Goal: Task Accomplishment & Management: Complete application form

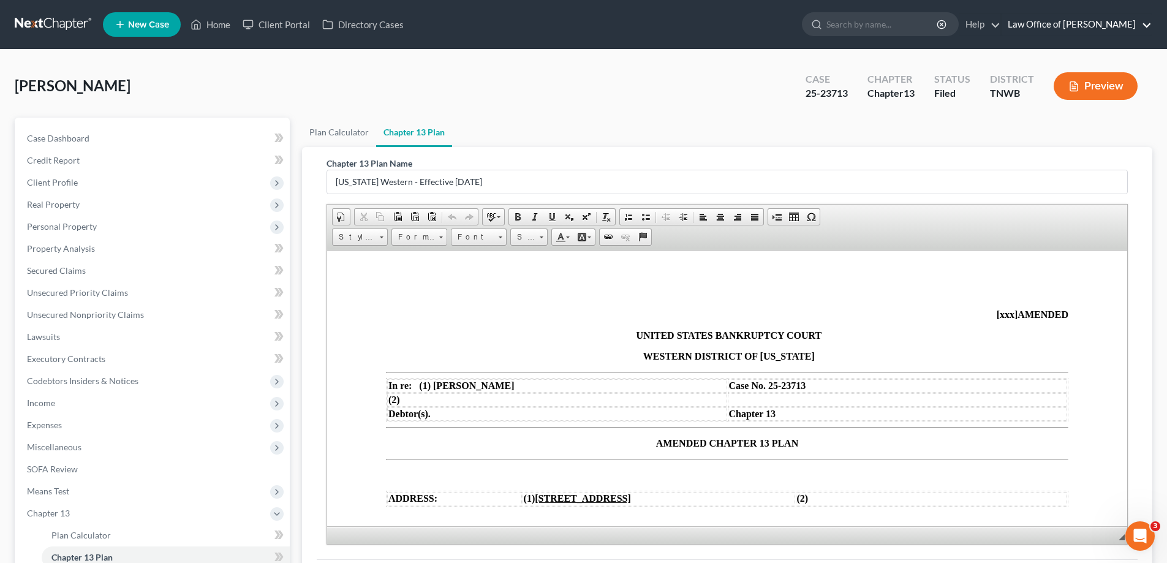
click at [1146, 23] on link "Law Office of [PERSON_NAME]" at bounding box center [1076, 24] width 150 height 22
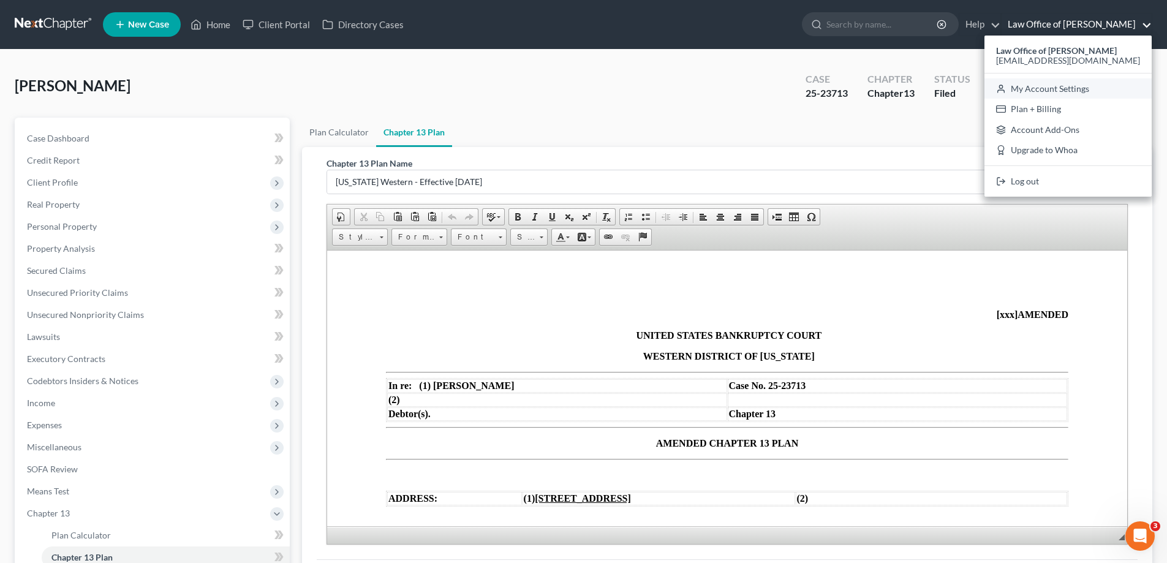
click at [1073, 88] on link "My Account Settings" at bounding box center [1067, 88] width 167 height 21
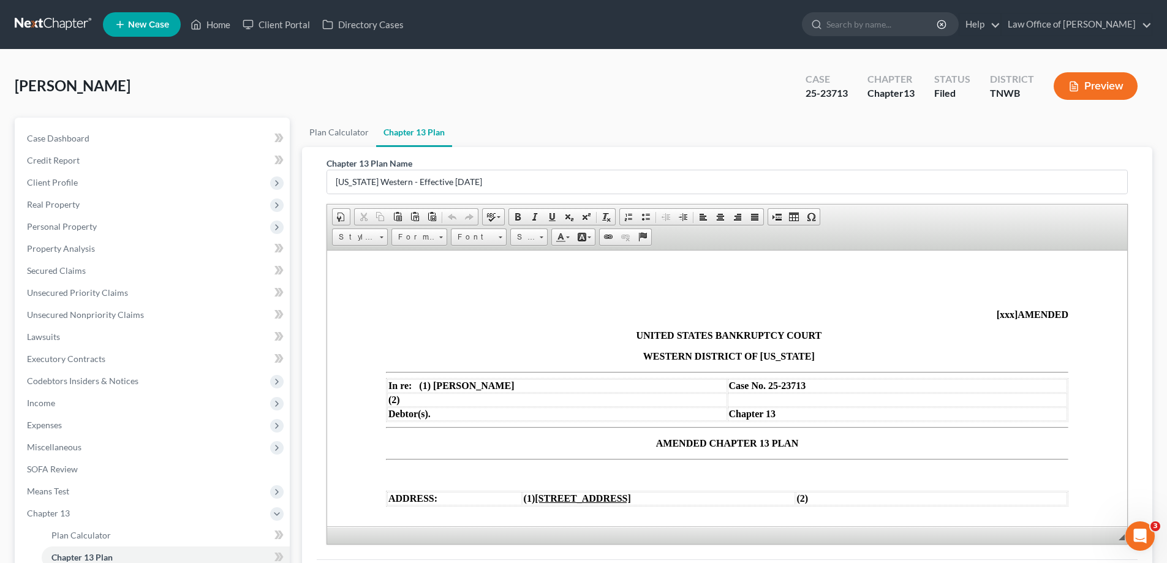
select select "76"
select select "23"
select select "44"
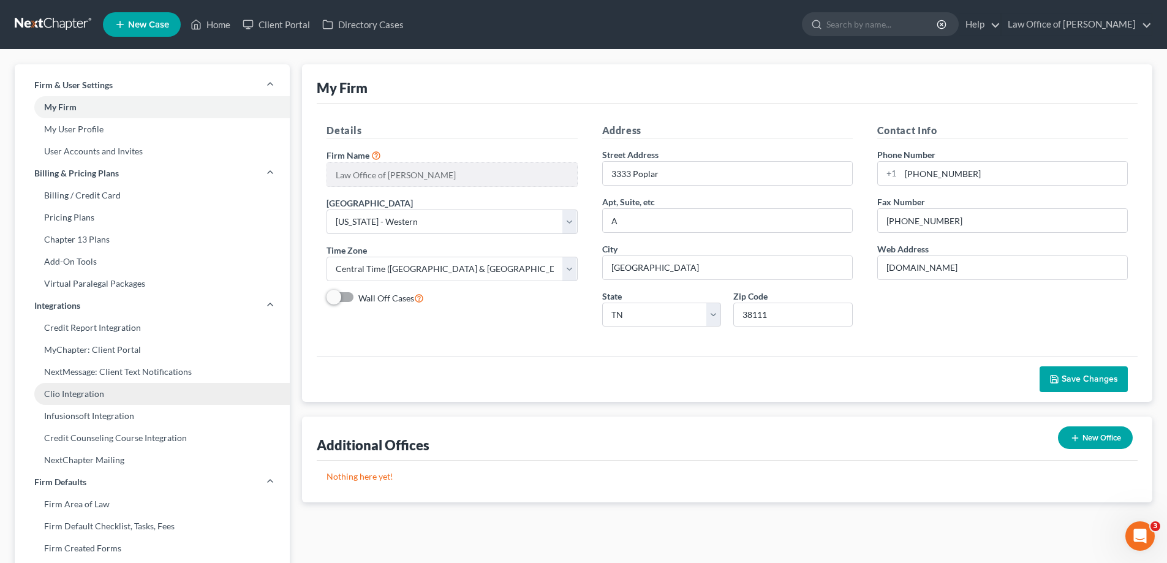
click at [76, 391] on link "Clio Integration" at bounding box center [152, 394] width 275 height 22
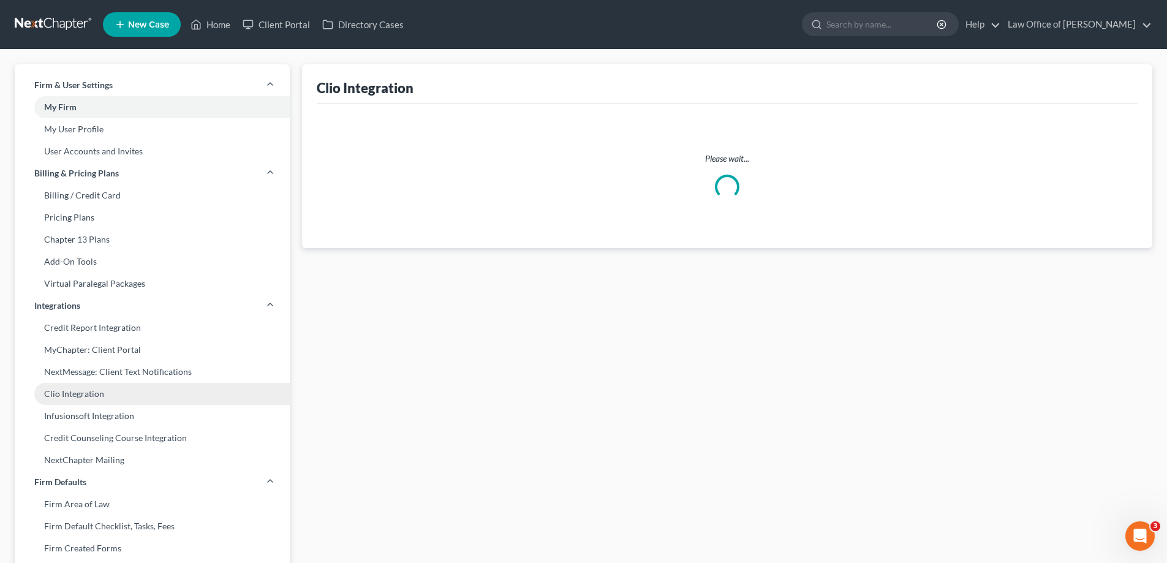
select select "0"
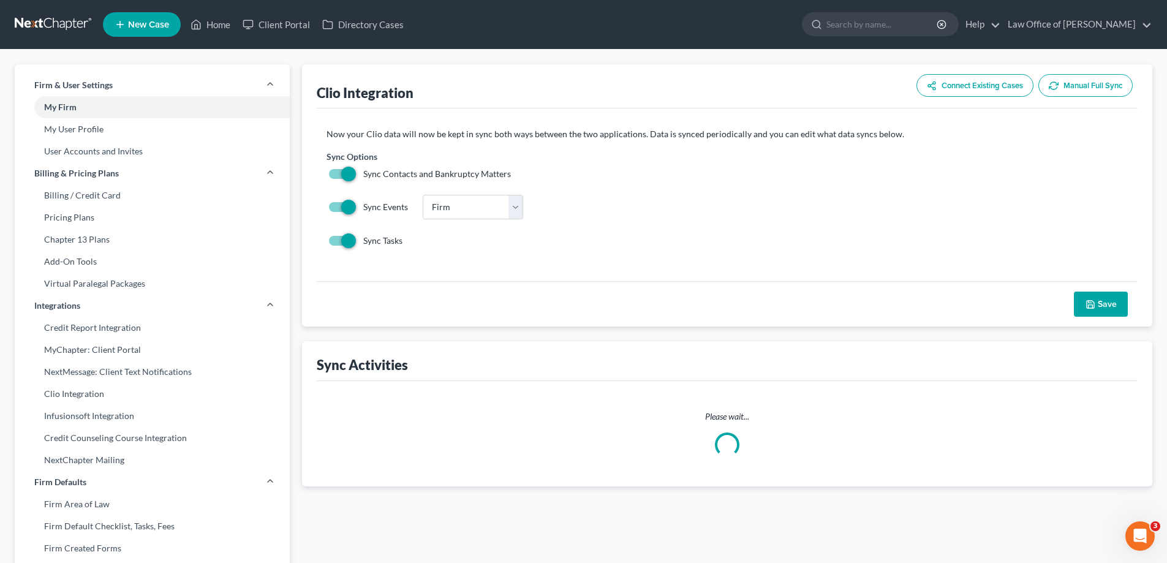
click at [1093, 81] on button "Manual Full Sync" at bounding box center [1085, 85] width 94 height 23
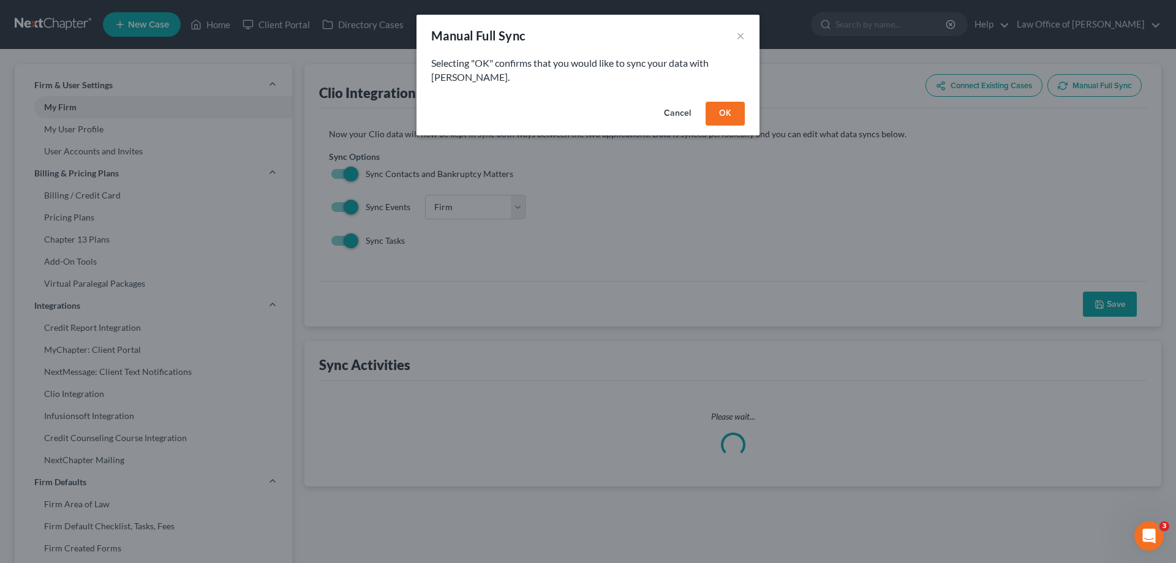
click at [722, 102] on button "OK" at bounding box center [725, 114] width 39 height 24
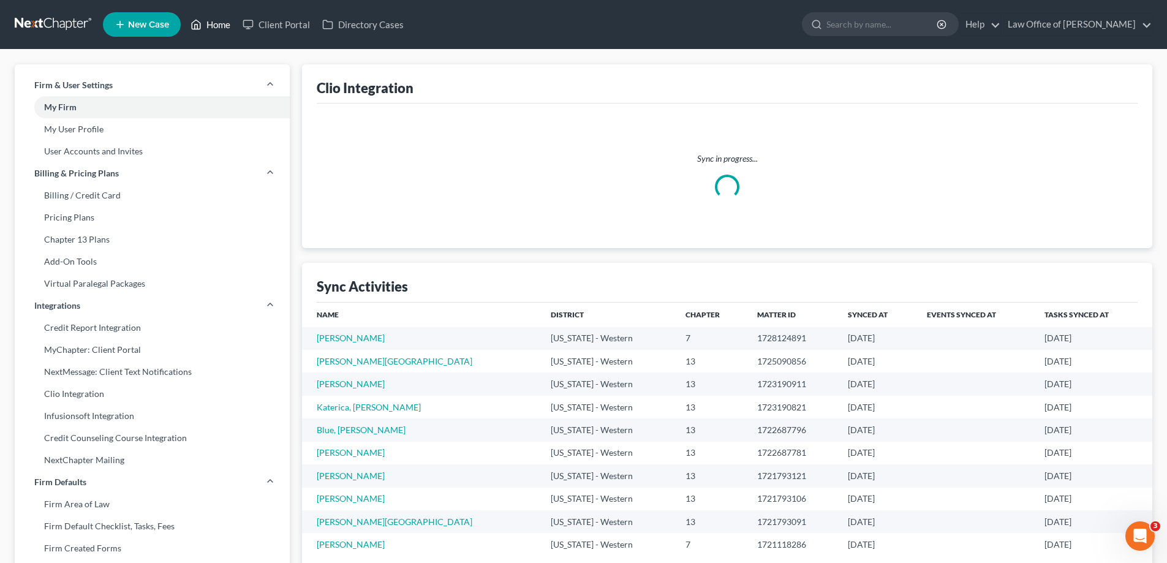
click at [219, 24] on link "Home" at bounding box center [210, 24] width 52 height 22
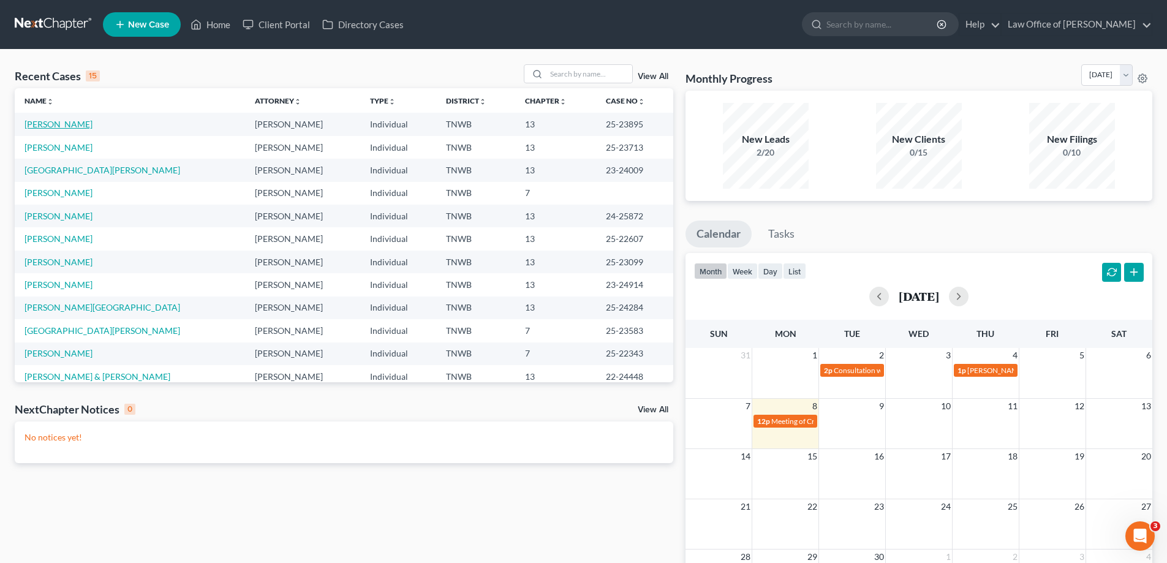
click at [47, 124] on link "[PERSON_NAME]" at bounding box center [58, 124] width 68 height 10
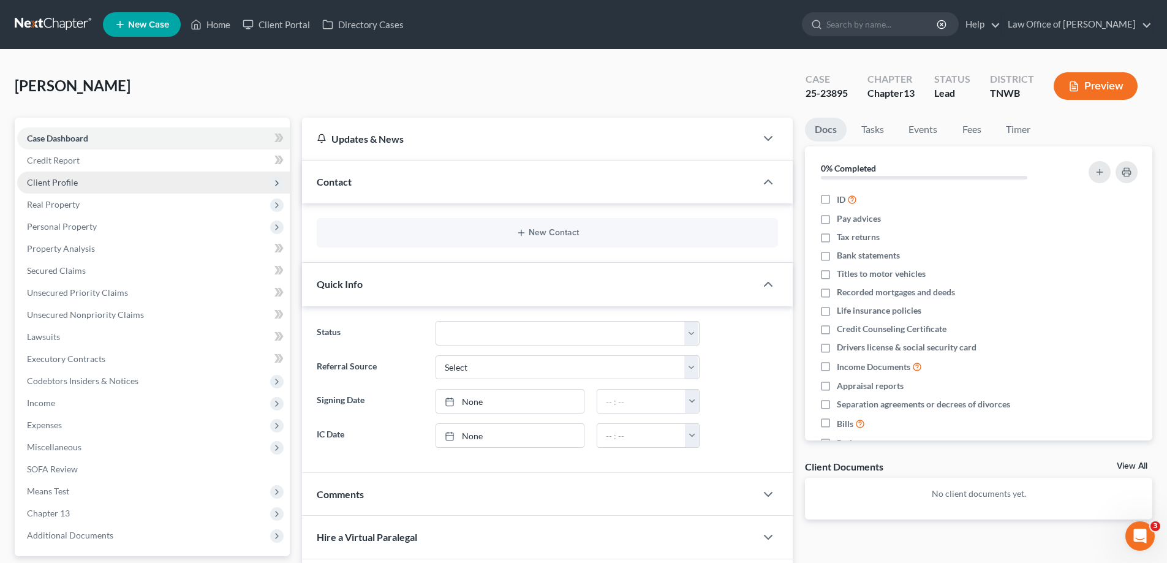
click at [51, 185] on span "Client Profile" at bounding box center [52, 182] width 51 height 10
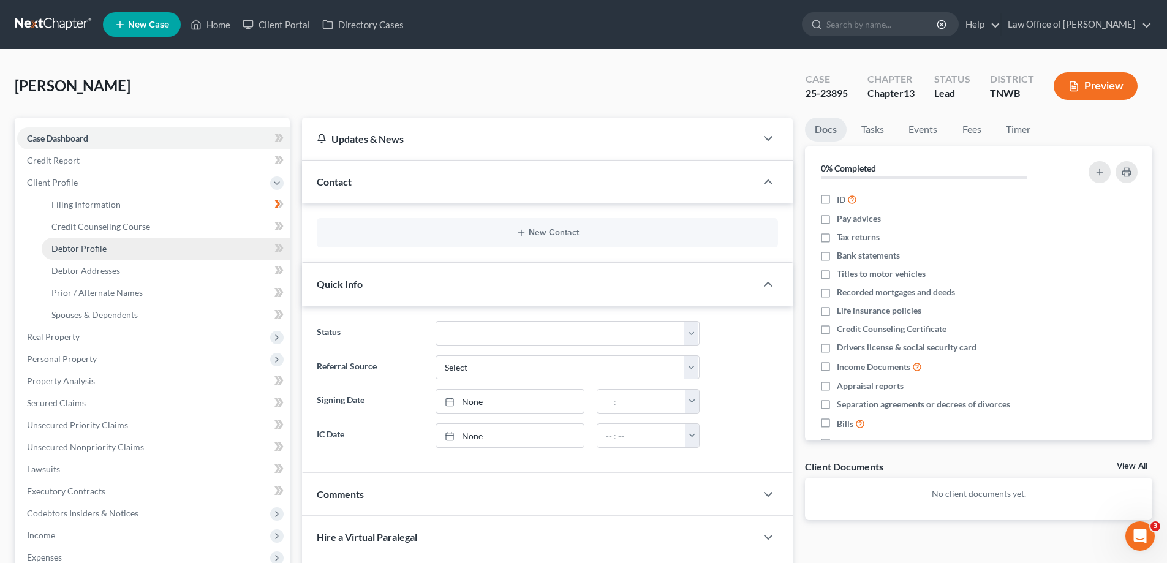
click at [95, 253] on span "Debtor Profile" at bounding box center [78, 248] width 55 height 10
select select "0"
select select "4"
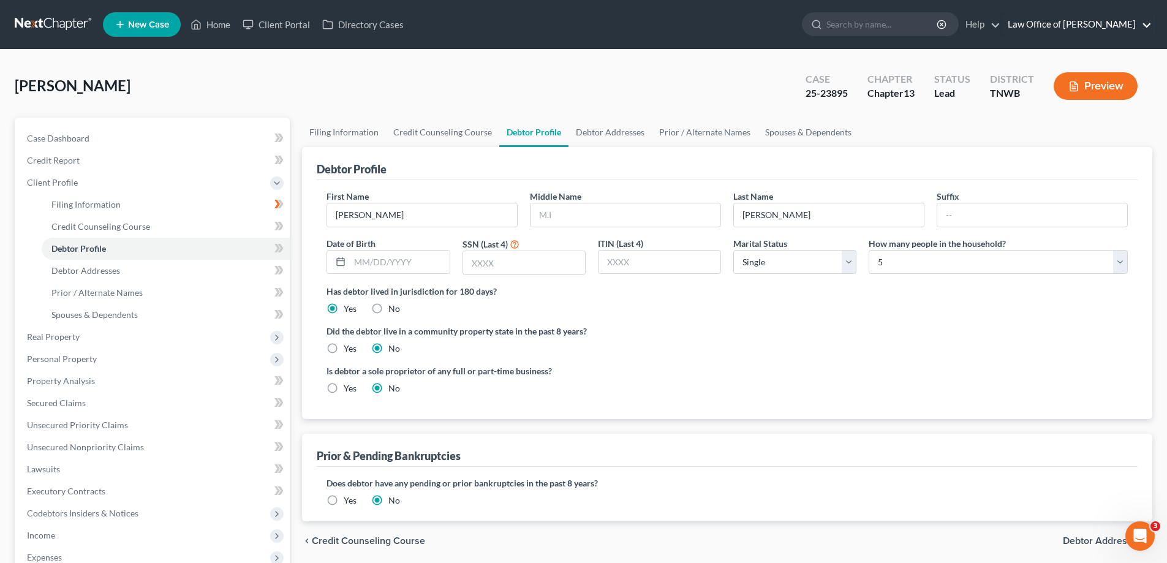
click at [1147, 23] on link "Law Office of [PERSON_NAME]" at bounding box center [1076, 24] width 150 height 22
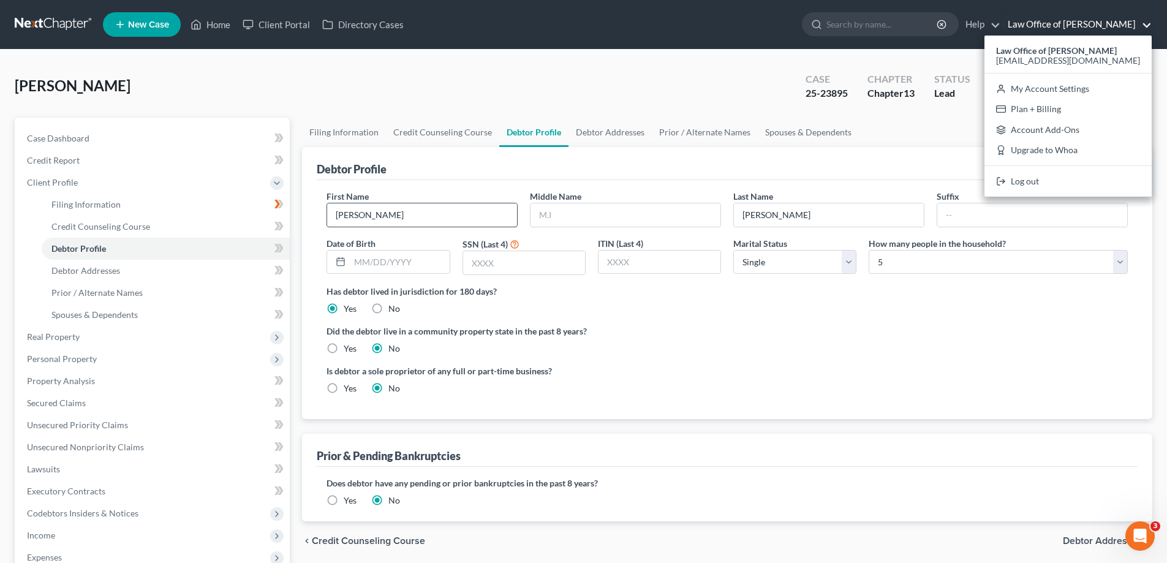
click at [393, 216] on input "[PERSON_NAME]" at bounding box center [422, 214] width 190 height 23
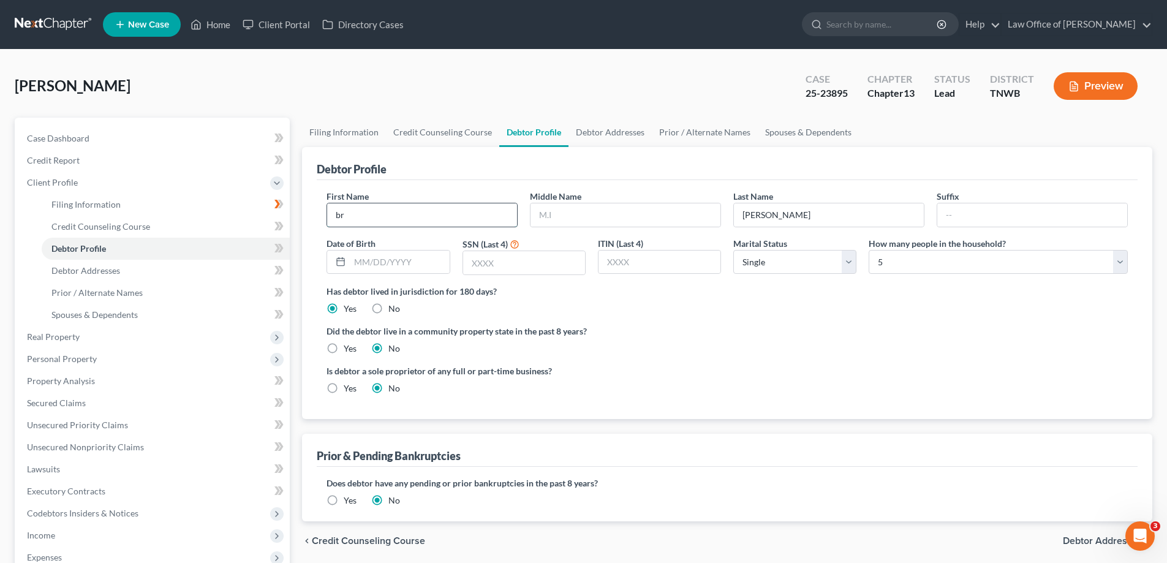
type input "b"
type input "[PERSON_NAME]"
click at [792, 215] on input "[PERSON_NAME]" at bounding box center [829, 214] width 190 height 23
type input "m"
type input "N"
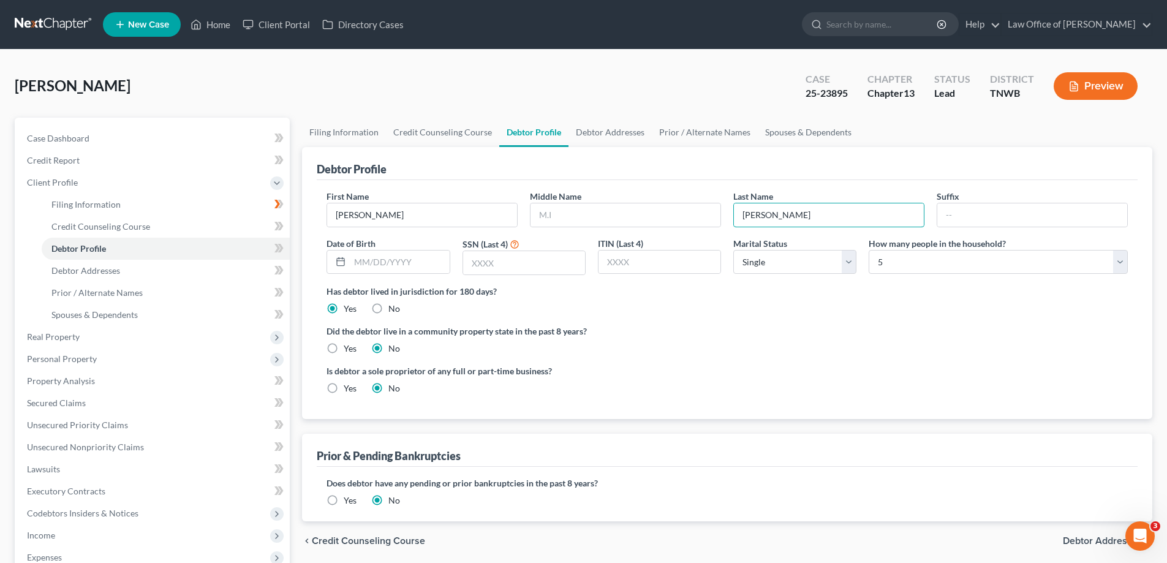
type input "[PERSON_NAME]"
click at [1092, 88] on button "Preview" at bounding box center [1095, 86] width 84 height 28
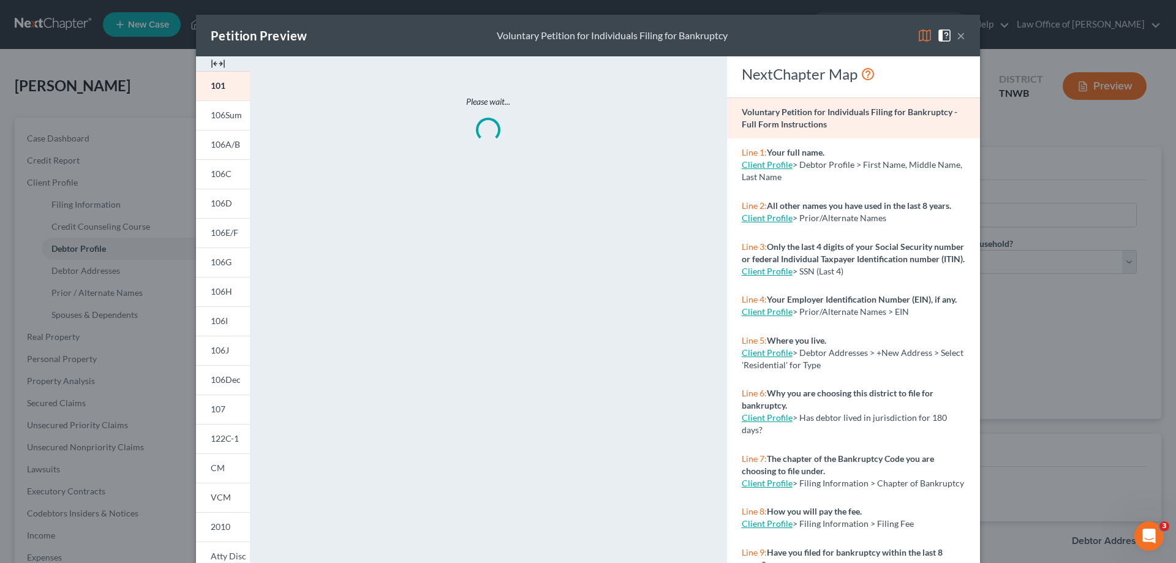
click at [957, 36] on button "×" at bounding box center [961, 35] width 9 height 15
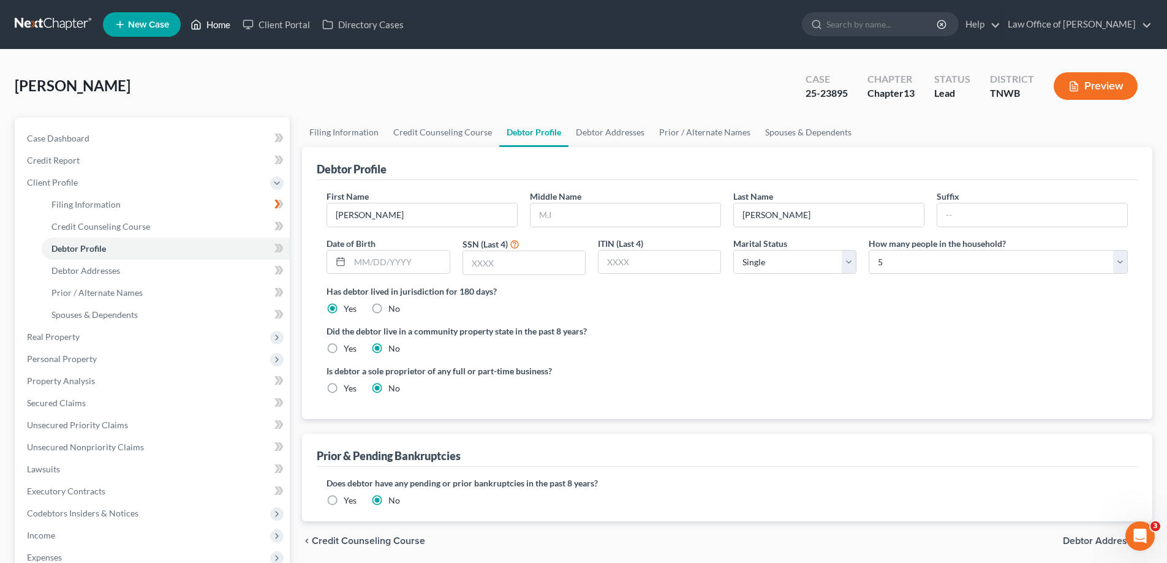
click at [214, 22] on link "Home" at bounding box center [210, 24] width 52 height 22
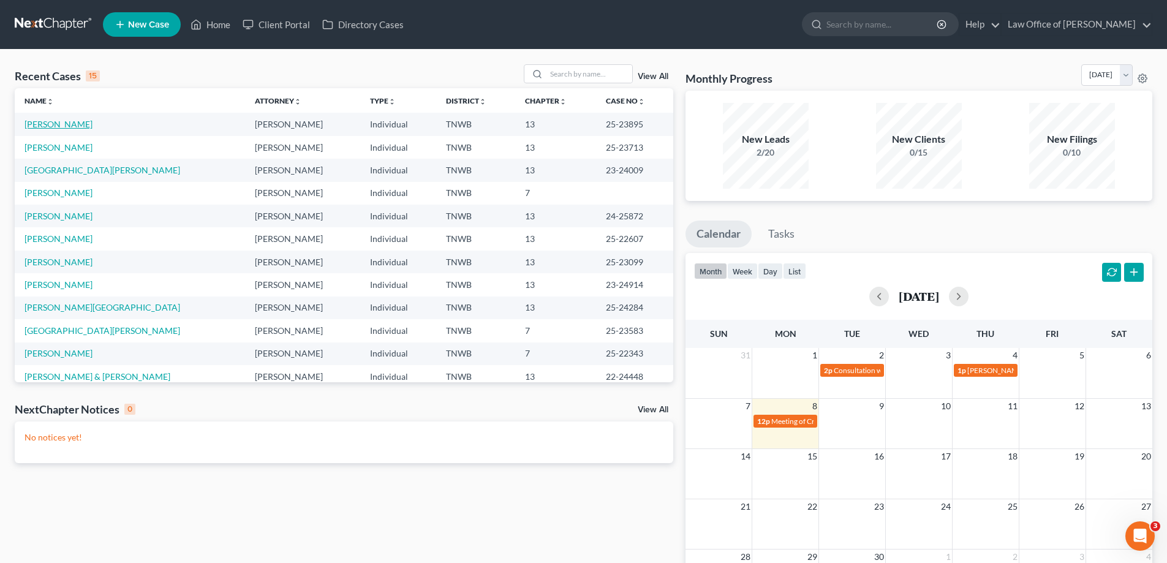
click at [70, 124] on link "[PERSON_NAME]" at bounding box center [58, 124] width 68 height 10
select select "4"
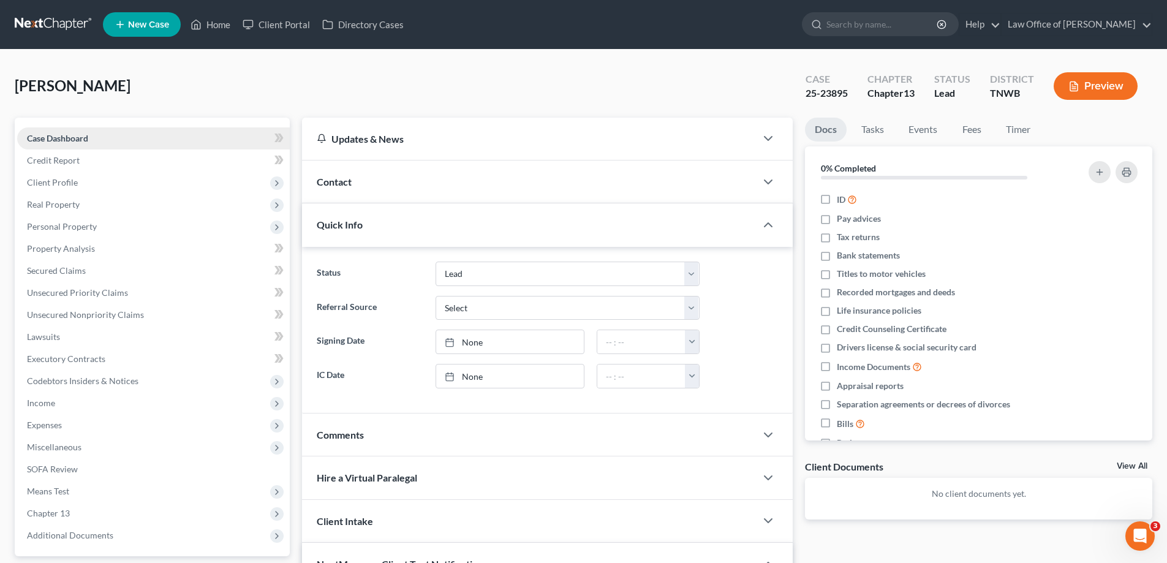
click at [73, 136] on span "Case Dashboard" at bounding box center [57, 138] width 61 height 10
click at [63, 162] on span "Credit Report" at bounding box center [53, 160] width 53 height 10
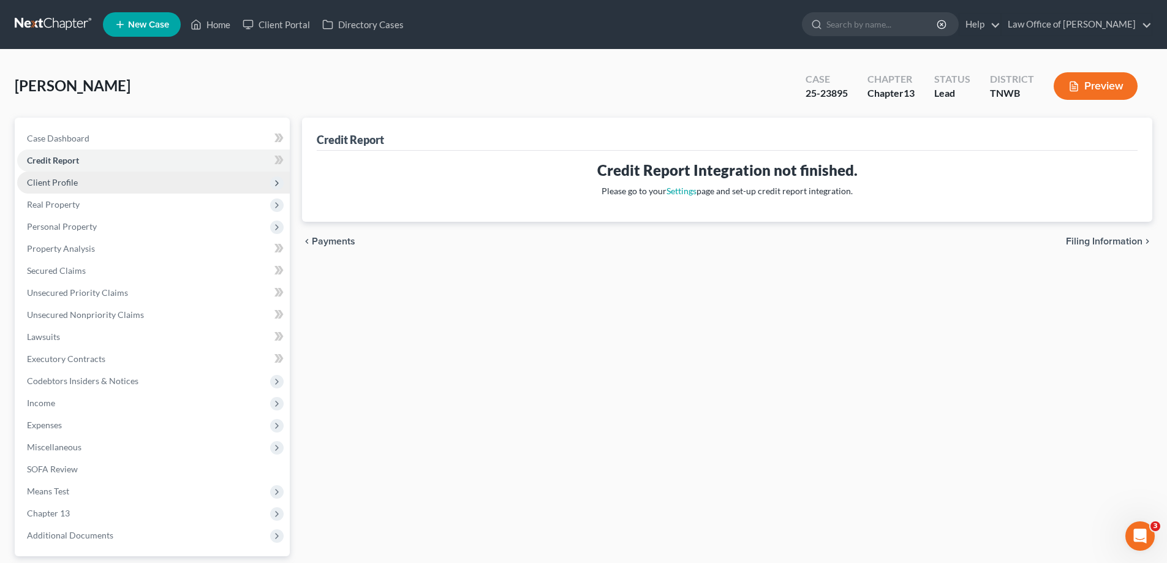
click at [64, 188] on span "Client Profile" at bounding box center [153, 182] width 273 height 22
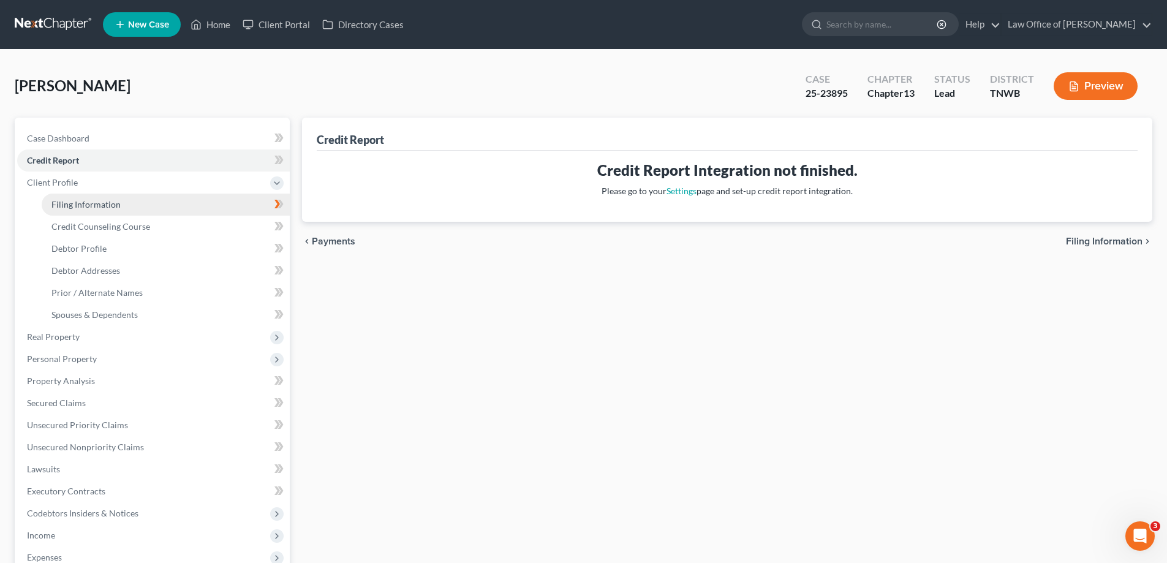
click at [83, 204] on span "Filing Information" at bounding box center [85, 204] width 69 height 10
select select "1"
select select "0"
select select "3"
select select "76"
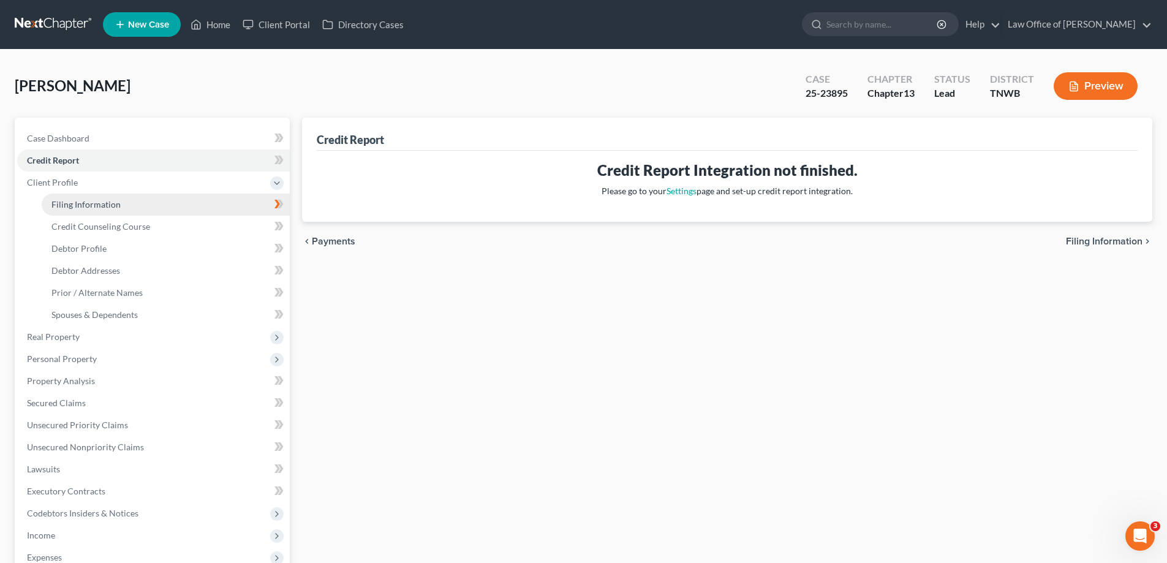
select select "0"
select select "44"
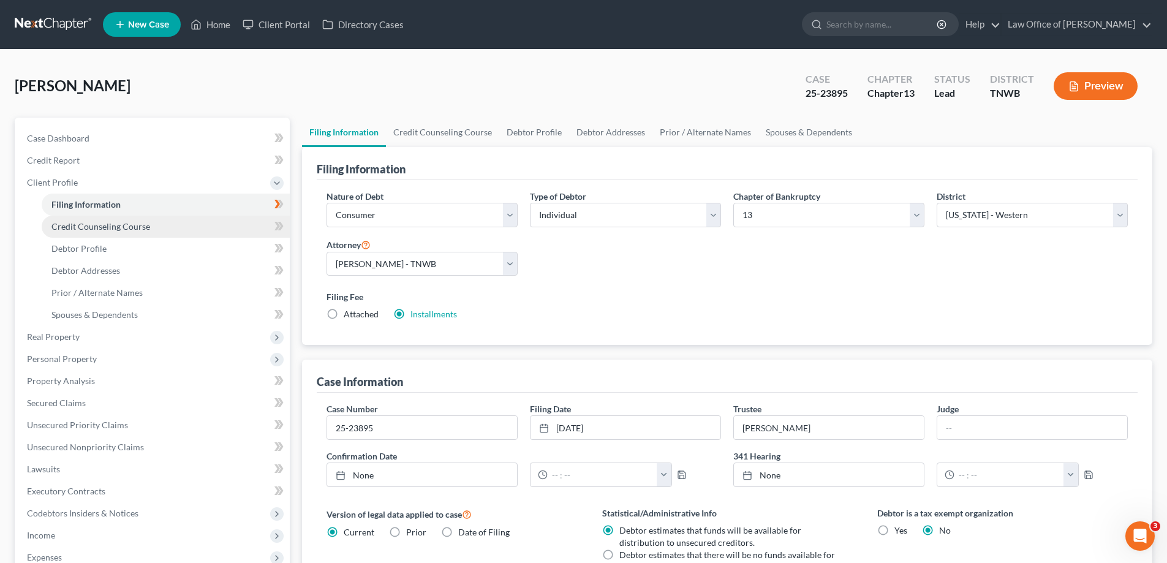
click at [92, 227] on span "Credit Counseling Course" at bounding box center [100, 226] width 99 height 10
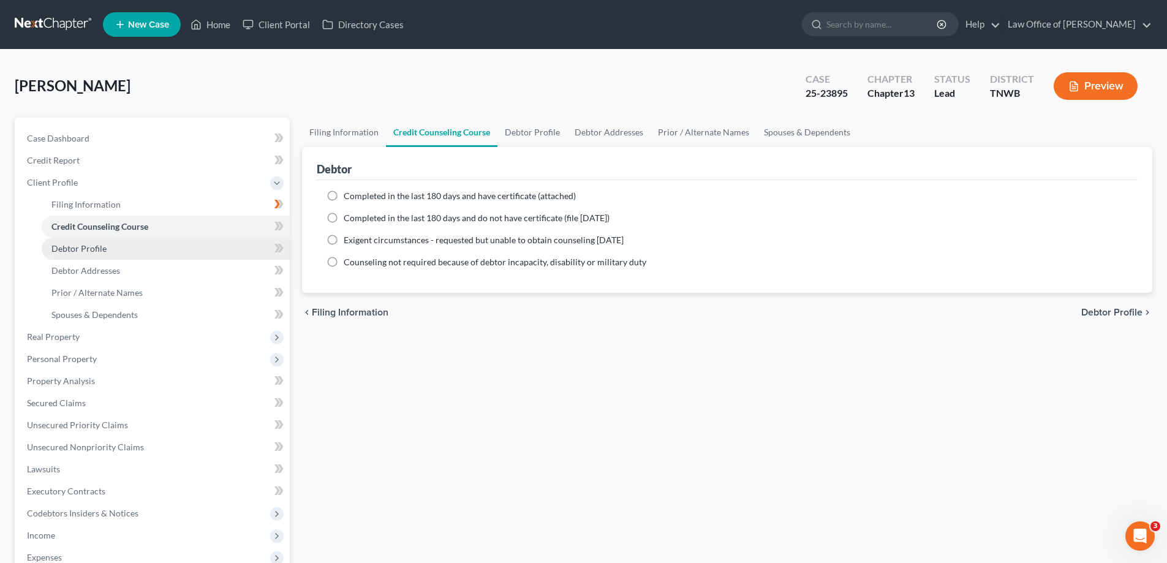
click at [93, 251] on span "Debtor Profile" at bounding box center [78, 248] width 55 height 10
select select "0"
select select "4"
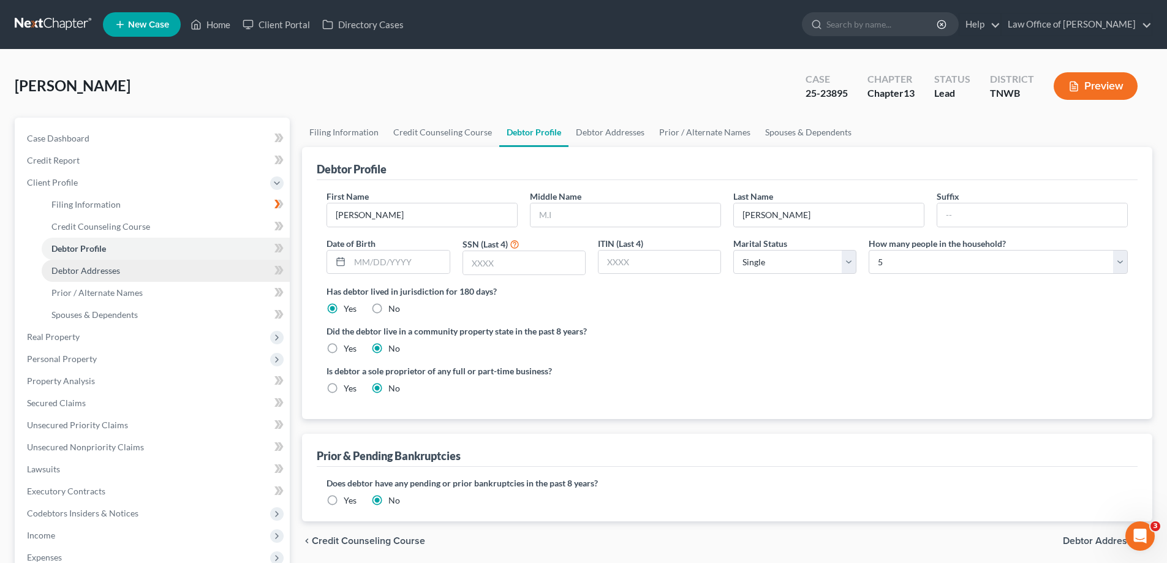
click at [93, 268] on span "Debtor Addresses" at bounding box center [85, 270] width 69 height 10
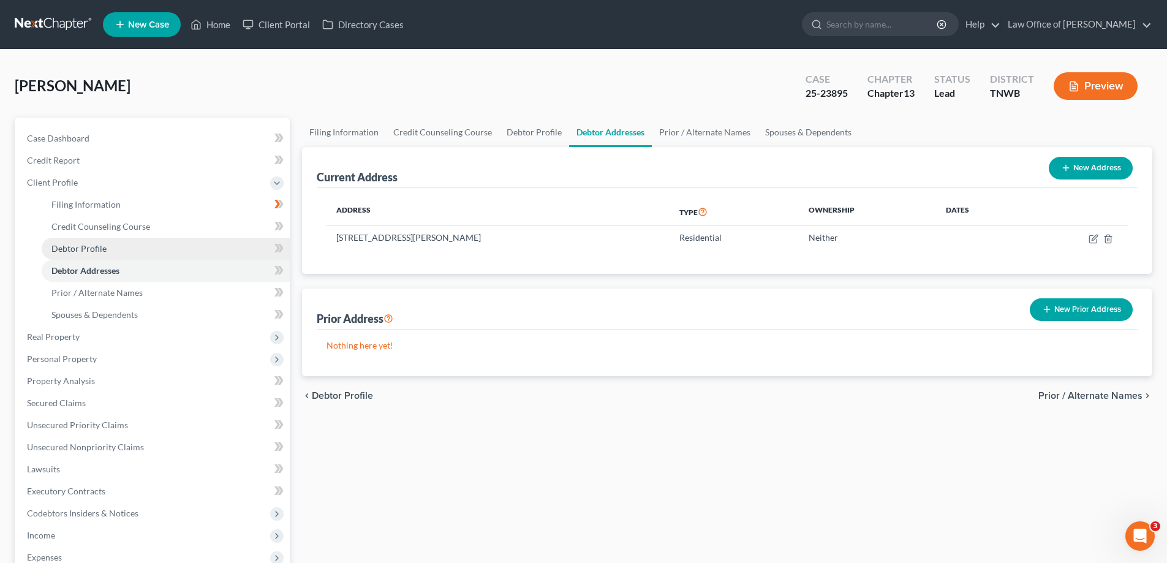
click at [92, 244] on span "Debtor Profile" at bounding box center [78, 248] width 55 height 10
select select "0"
select select "4"
